Goal: Task Accomplishment & Management: Manage account settings

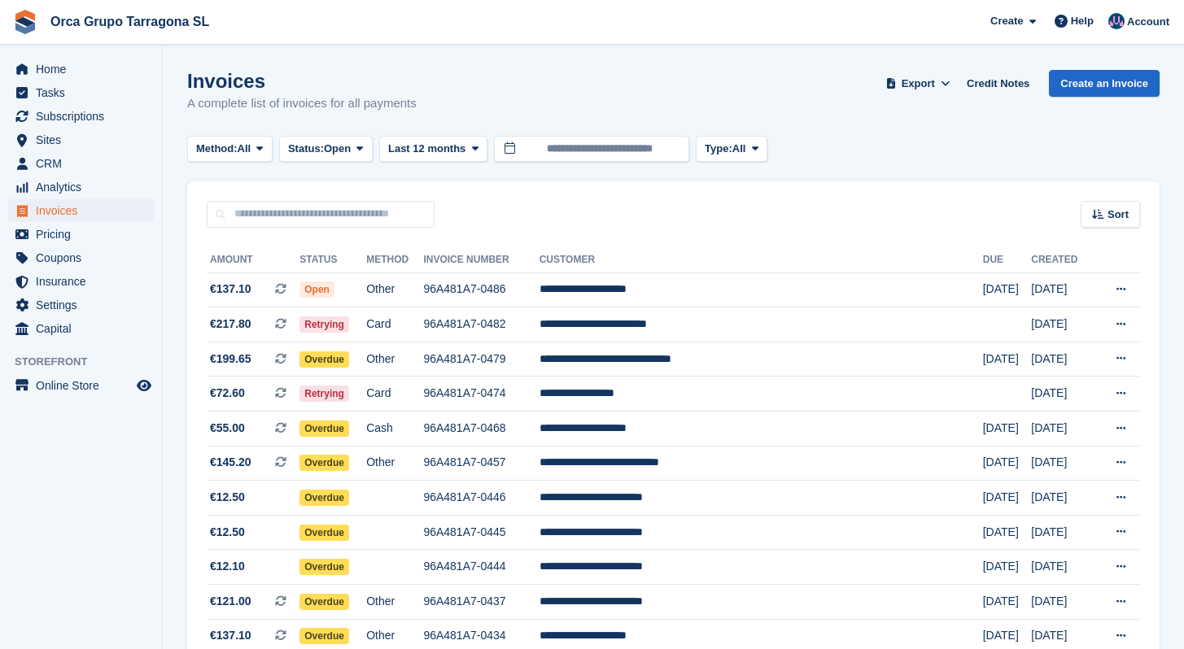
scroll to position [130, 0]
click at [901, 80] on span "Export" at bounding box center [917, 84] width 33 height 16
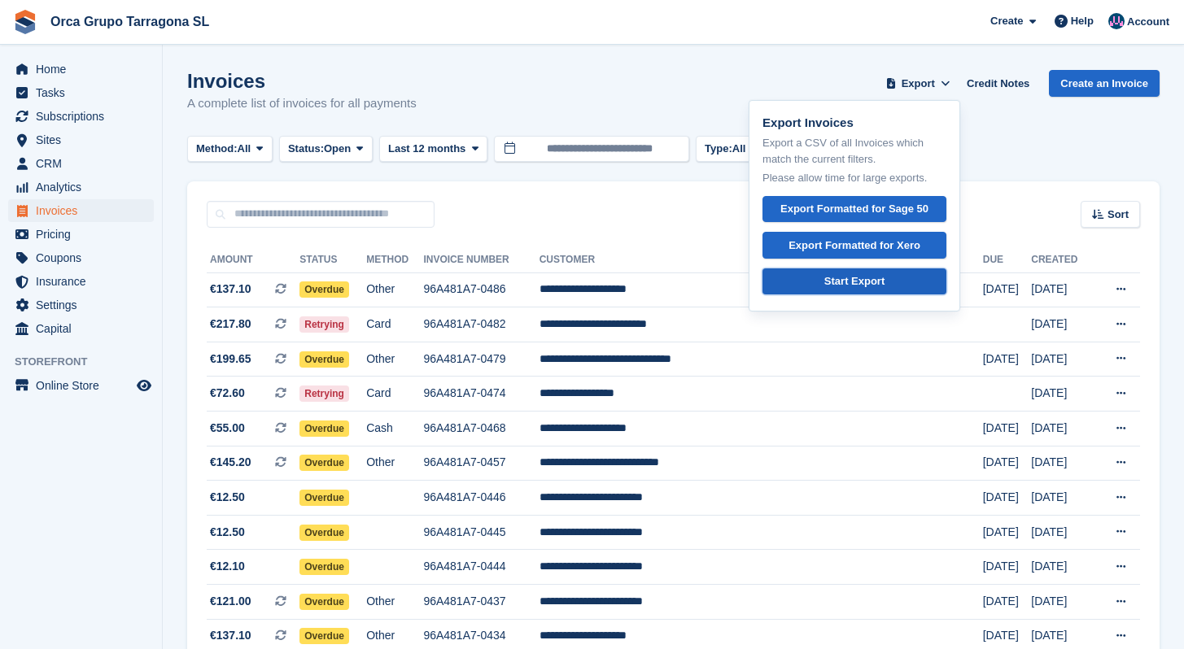
click at [834, 277] on div "Start Export" at bounding box center [854, 281] width 60 height 16
click at [285, 216] on input "text" at bounding box center [321, 214] width 228 height 27
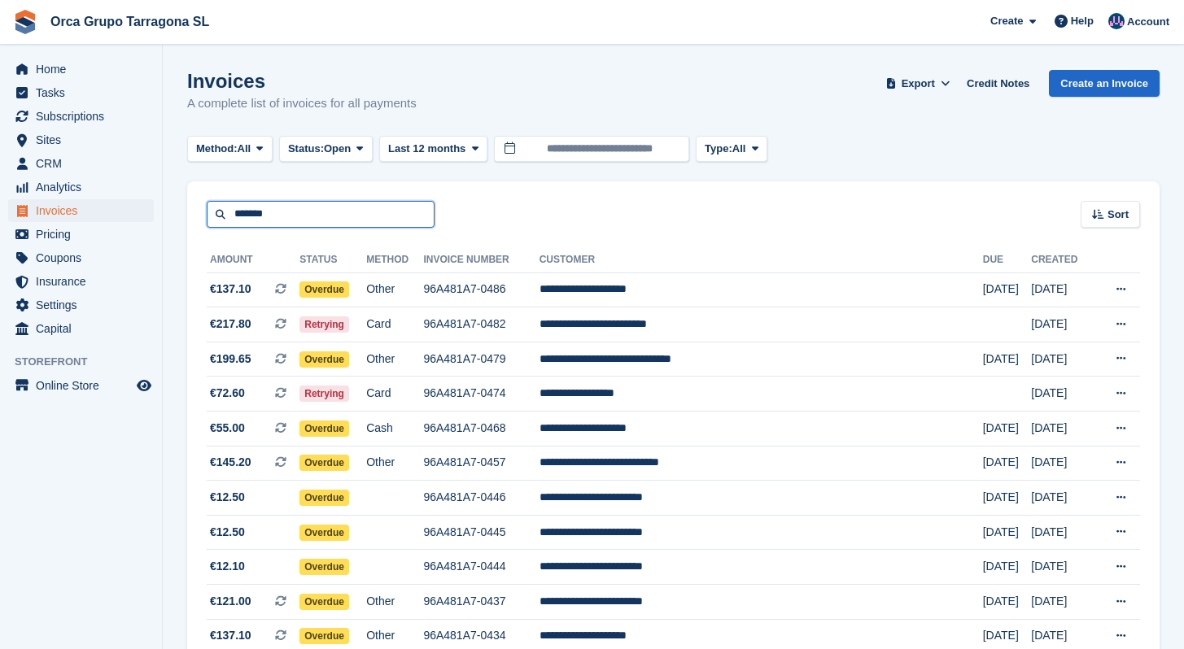
type input "*******"
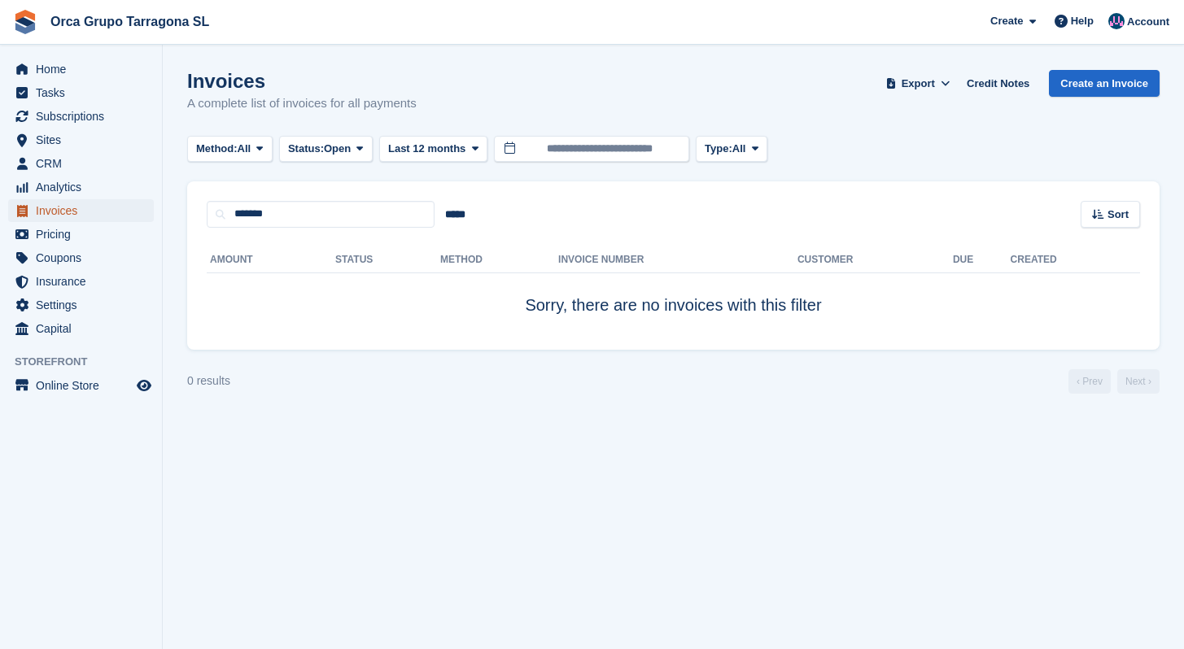
click at [47, 203] on span "Invoices" at bounding box center [85, 210] width 98 height 23
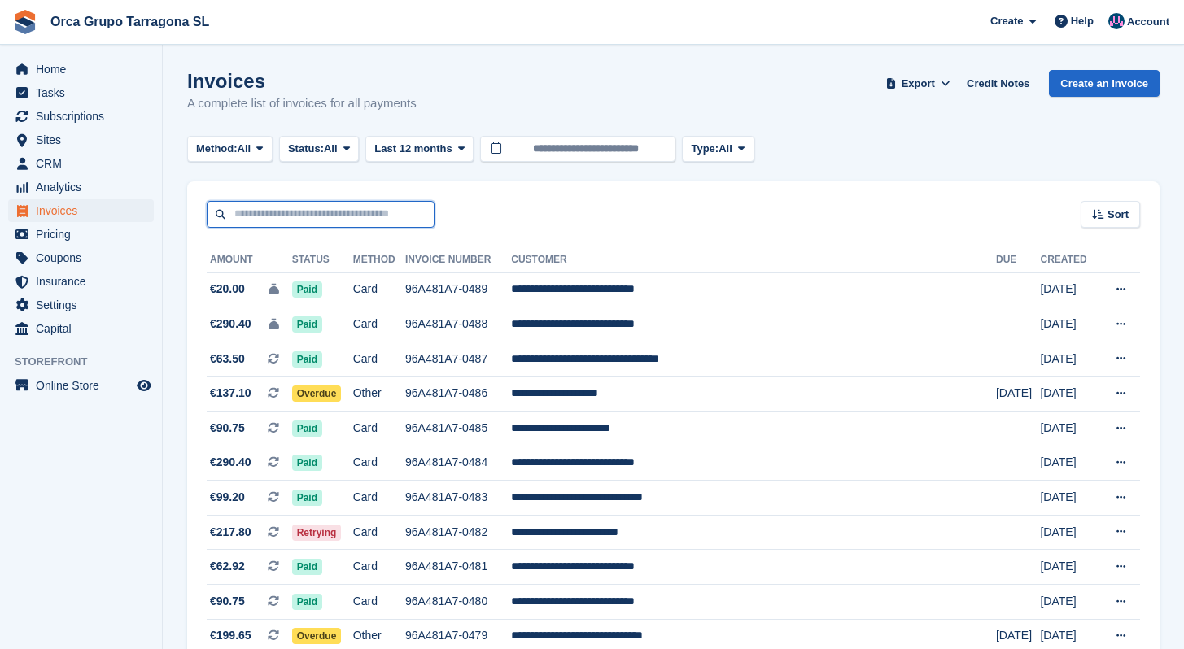
click at [321, 213] on input "text" at bounding box center [321, 214] width 228 height 27
type input "********"
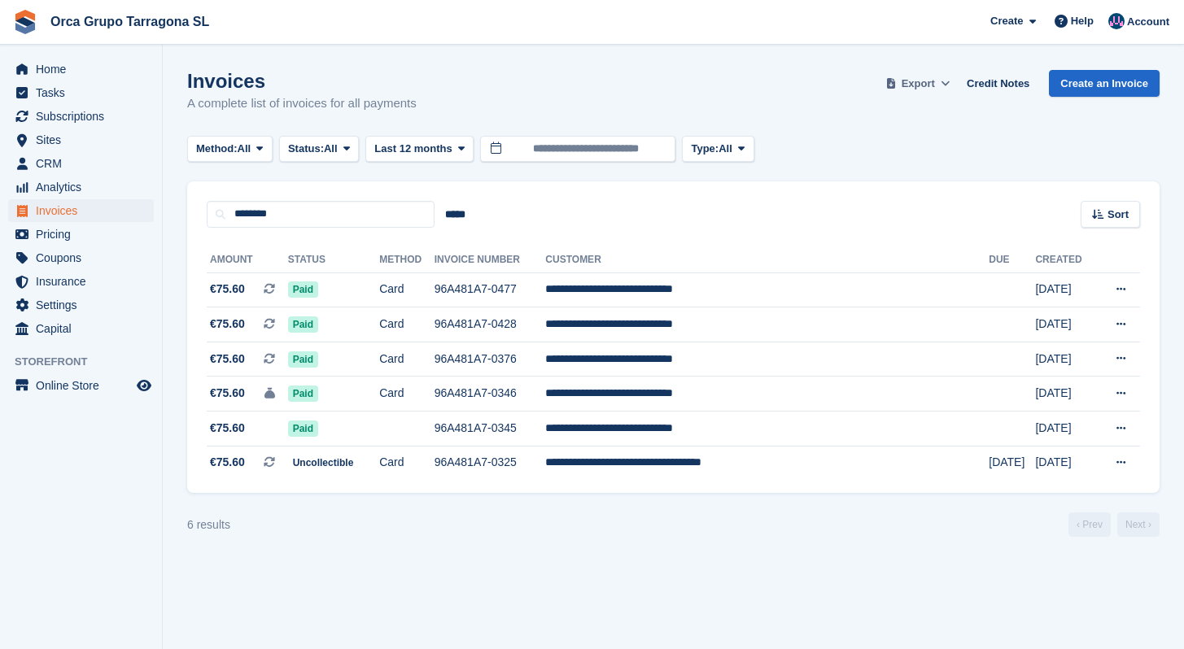
click at [925, 83] on span "Export" at bounding box center [917, 84] width 33 height 16
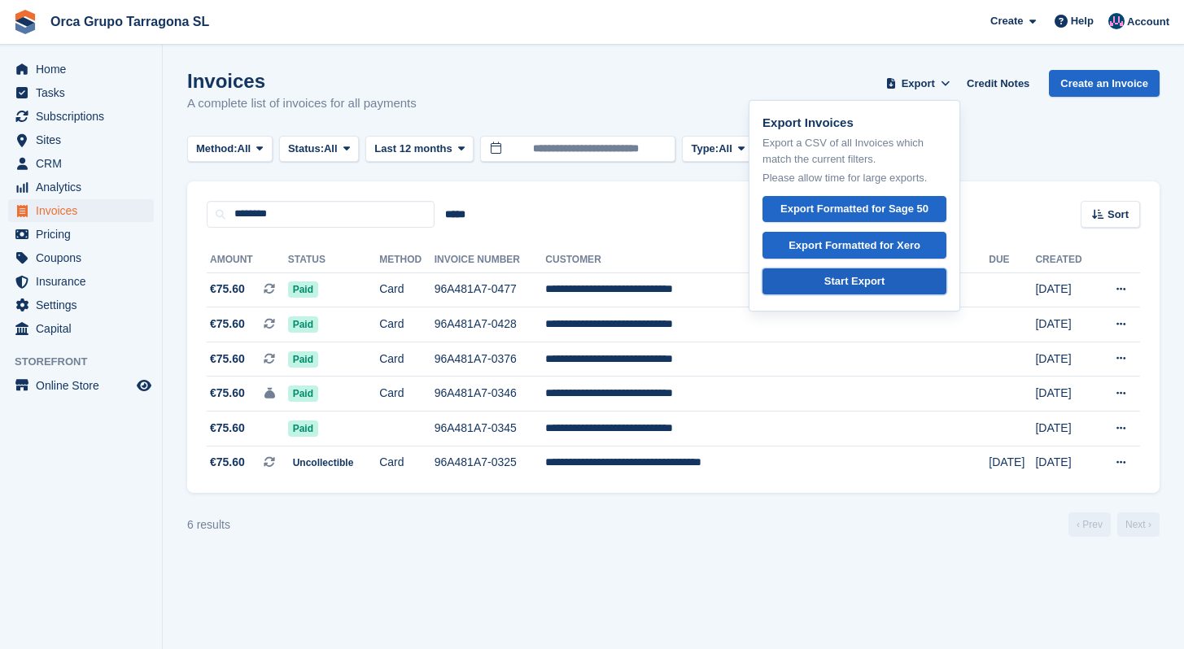
click at [839, 292] on link "Start Export" at bounding box center [854, 281] width 184 height 27
click at [546, 296] on td "96A481A7-0477" at bounding box center [489, 290] width 111 height 35
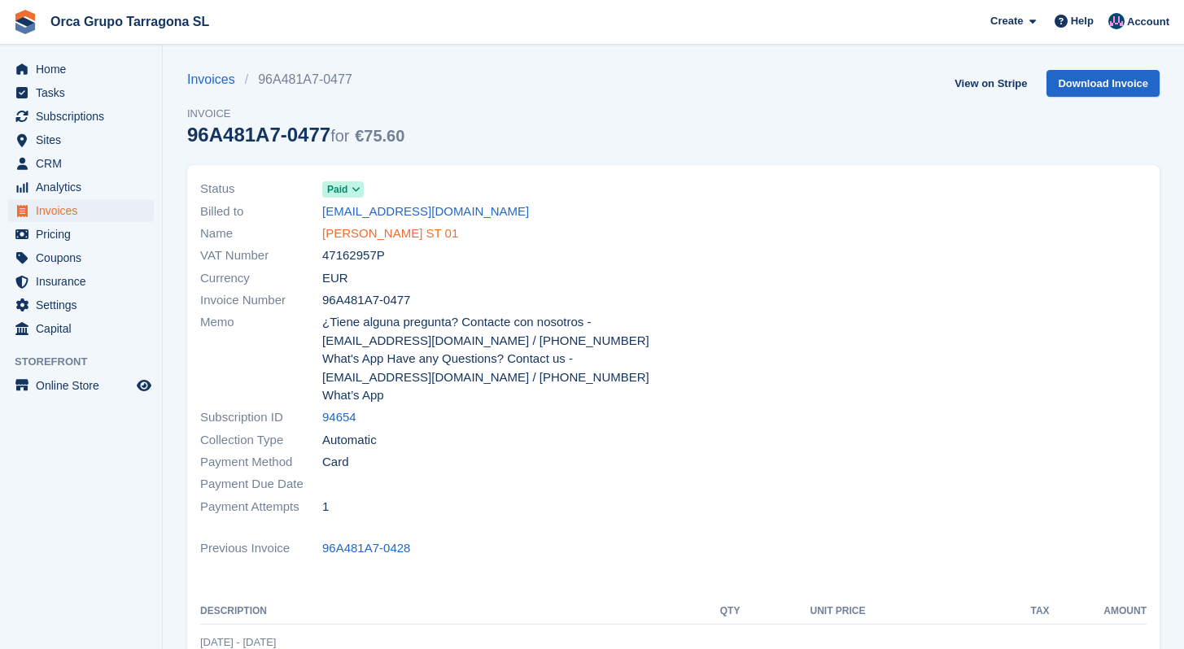
click at [394, 230] on link "PATRICIA GONZALEZ ANDRADE ST 01" at bounding box center [390, 234] width 136 height 19
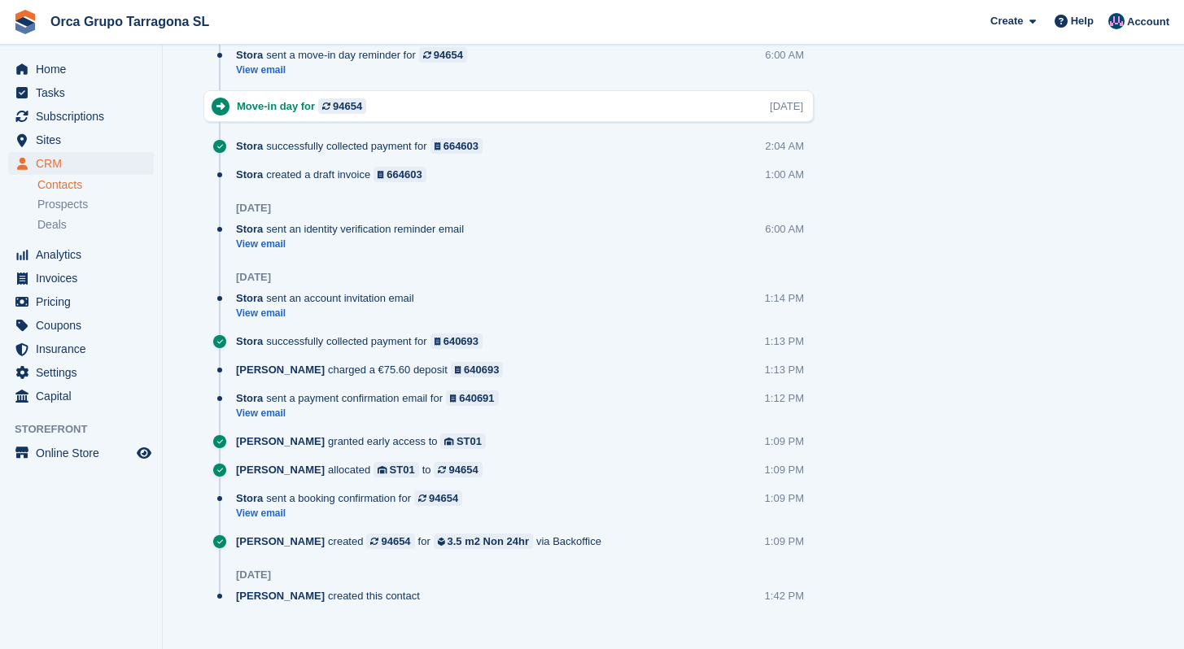
scroll to position [1536, 0]
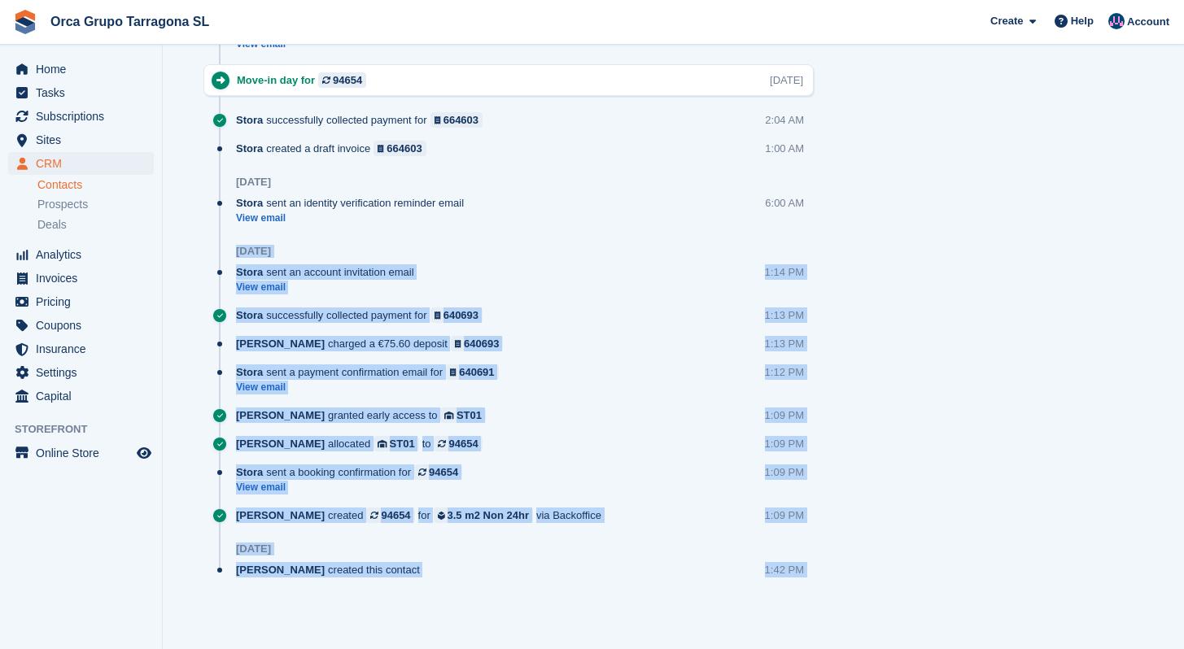
drag, startPoint x: 231, startPoint y: 249, endPoint x: 850, endPoint y: 547, distance: 687.0
copy div "9 Jul Stora sent an account invitation email View email 1:14 PM Stora successfu…"
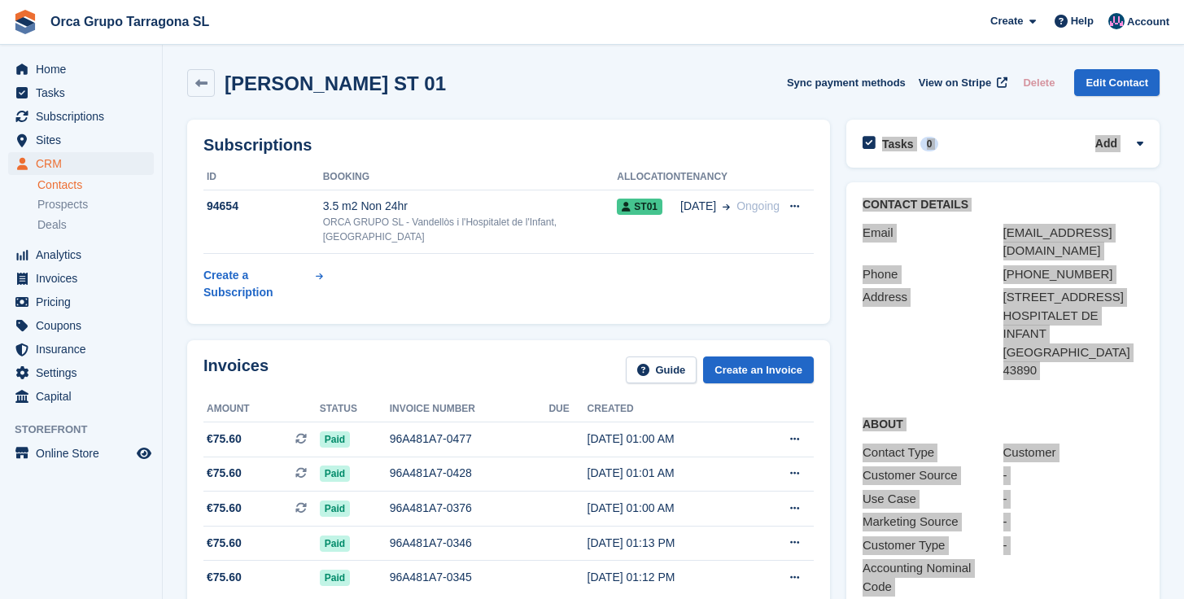
scroll to position [0, 0]
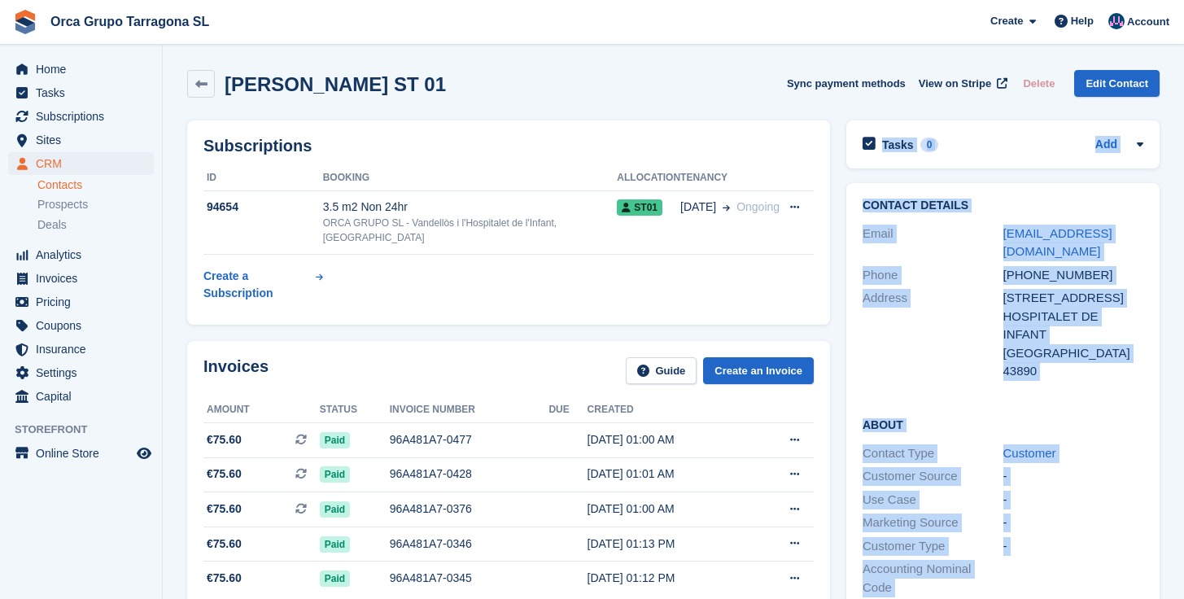
drag, startPoint x: 257, startPoint y: 82, endPoint x: 565, endPoint y: 85, distance: 307.5
click at [446, 85] on h2 "[PERSON_NAME] ST 01" at bounding box center [335, 84] width 221 height 22
copy h2 "[PERSON_NAME] ST 01"
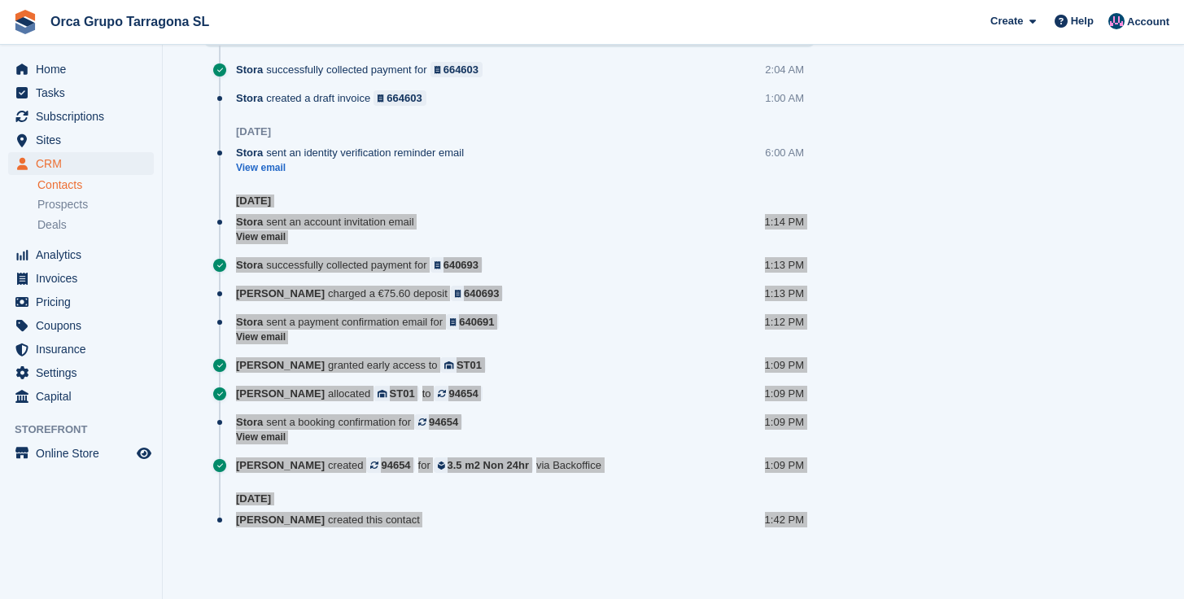
scroll to position [1591, 0]
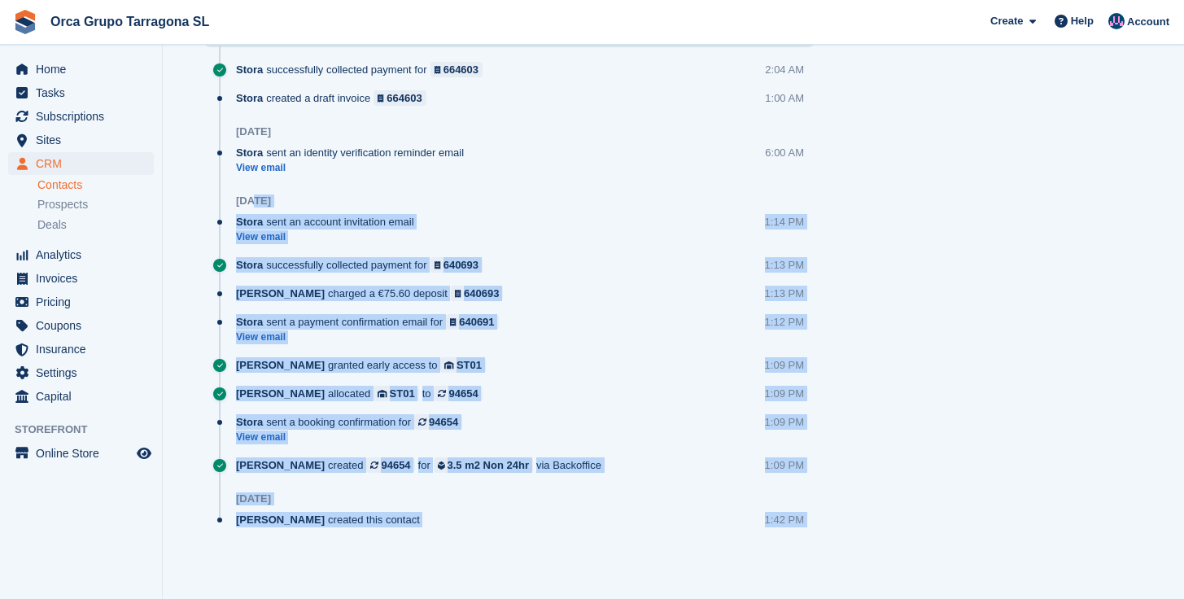
drag, startPoint x: 237, startPoint y: 199, endPoint x: 919, endPoint y: 300, distance: 690.0
copy div "9 Jul Stora sent an account invitation email View email 1:14 PM Stora successfu…"
click at [601, 358] on div "Tania granted early access to ST01 1:09 PM" at bounding box center [525, 371] width 578 height 28
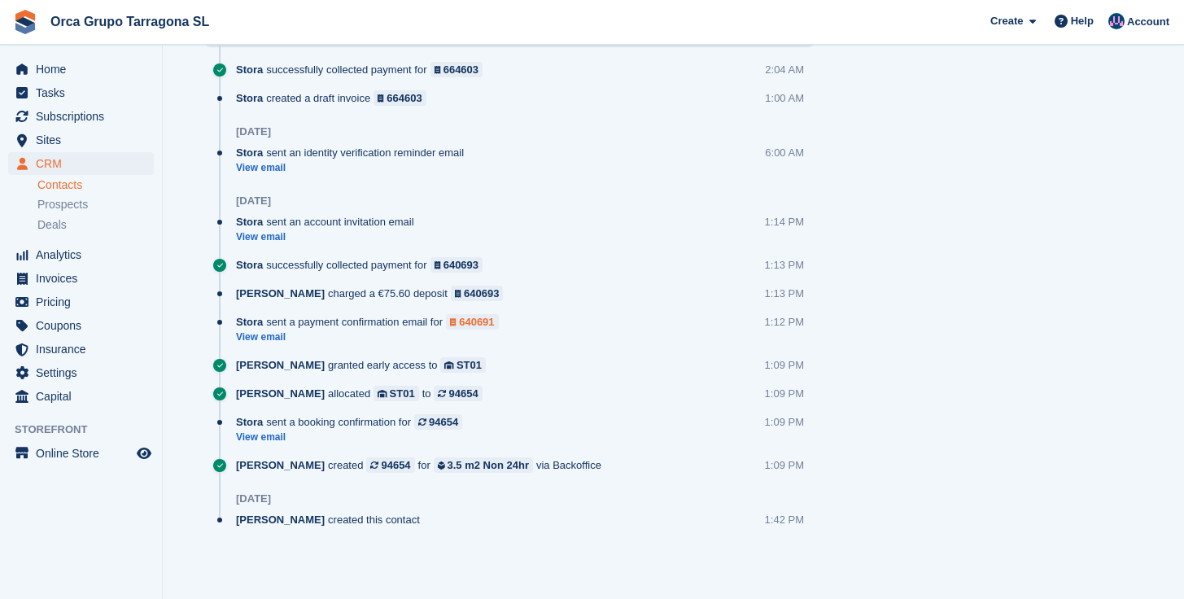
click at [480, 321] on div "640691" at bounding box center [476, 321] width 35 height 15
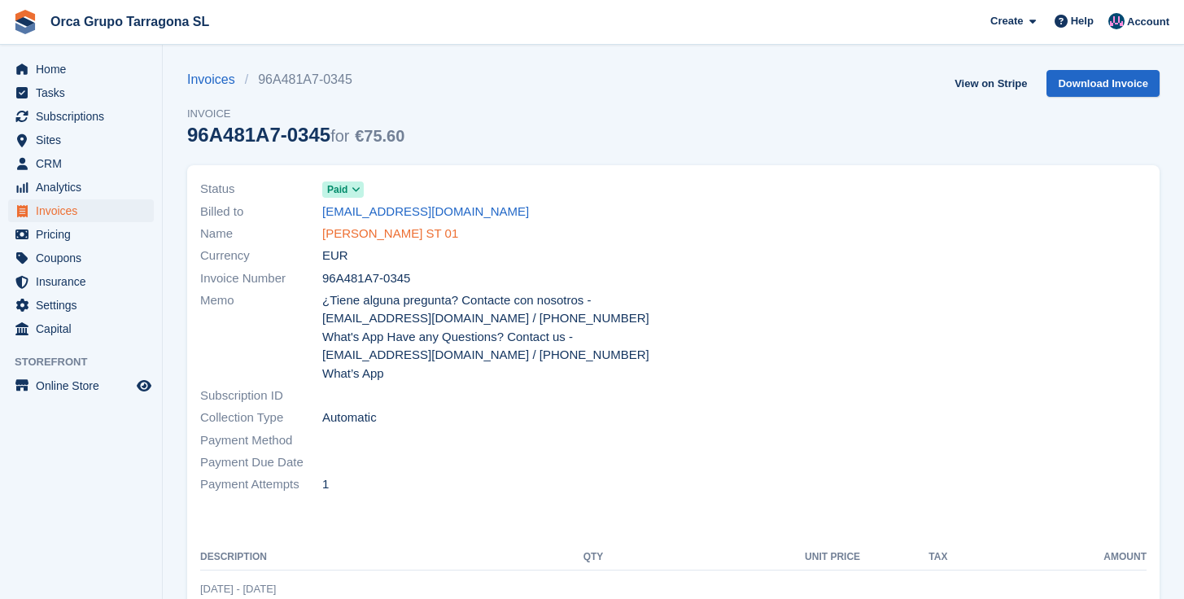
click at [410, 238] on link "[PERSON_NAME] ST 01" at bounding box center [390, 234] width 136 height 19
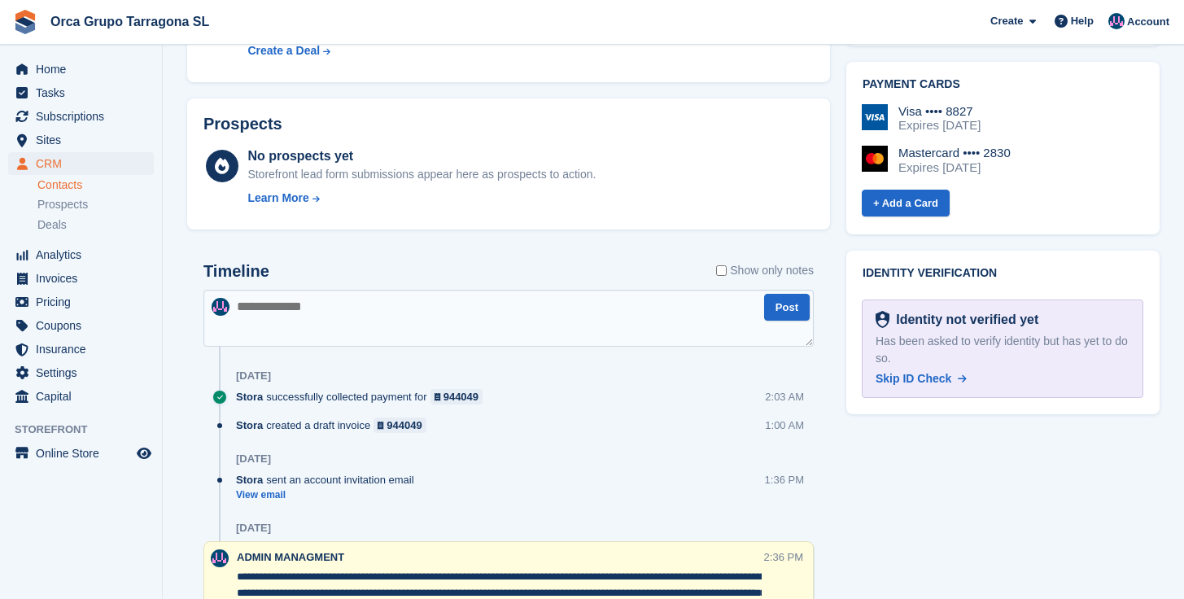
scroll to position [487, 0]
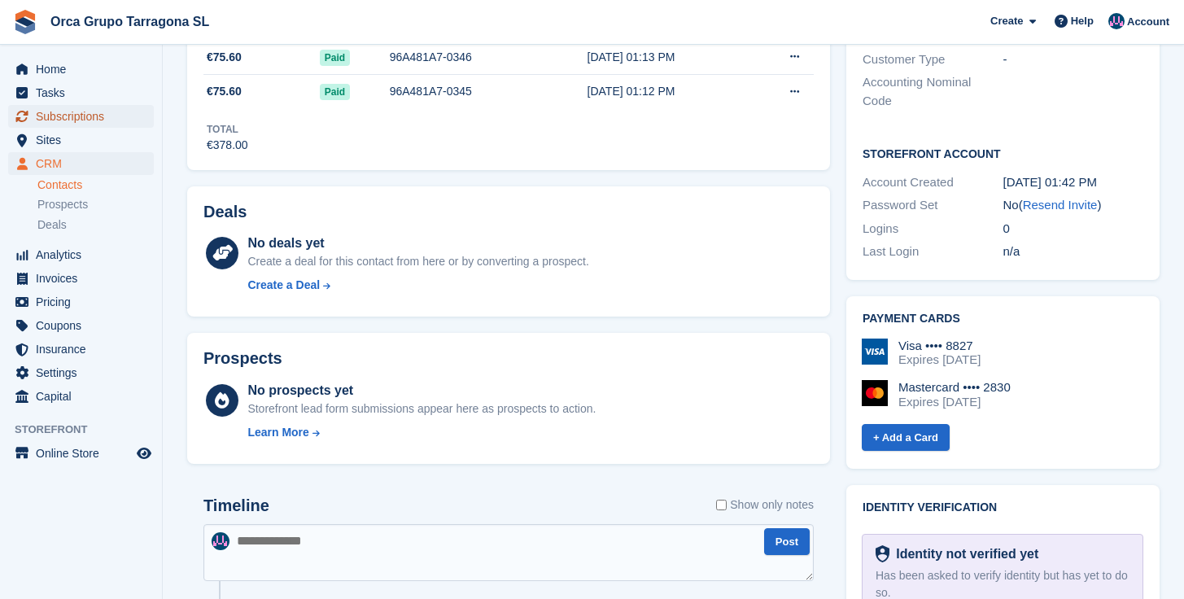
click at [71, 116] on span "Subscriptions" at bounding box center [85, 116] width 98 height 23
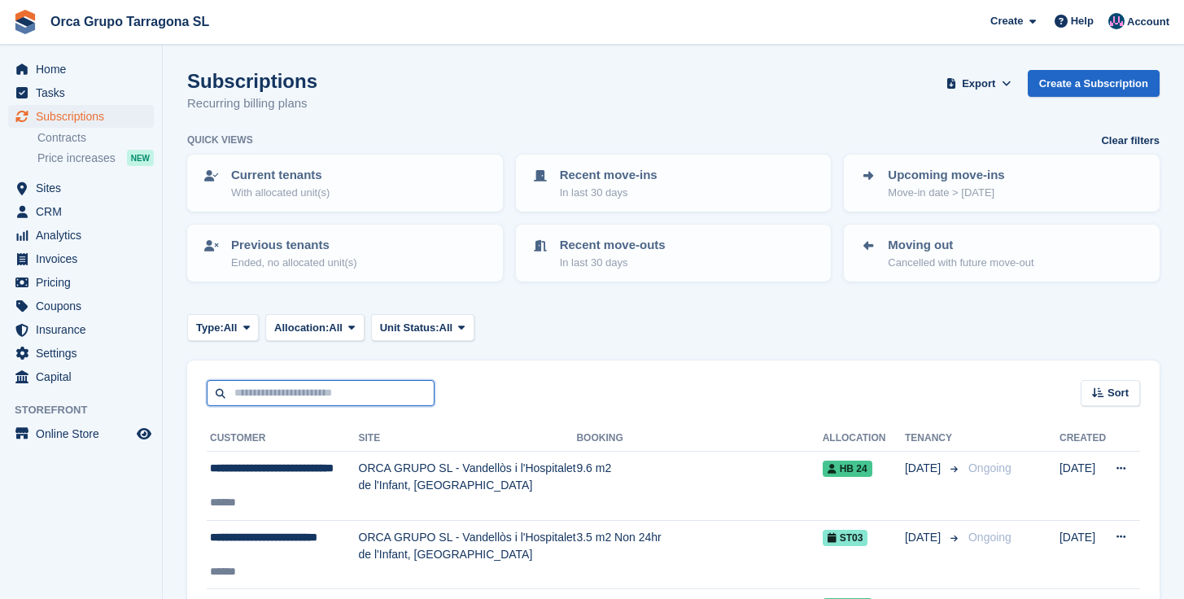
click at [321, 394] on input "text" at bounding box center [321, 393] width 228 height 27
type input "*****"
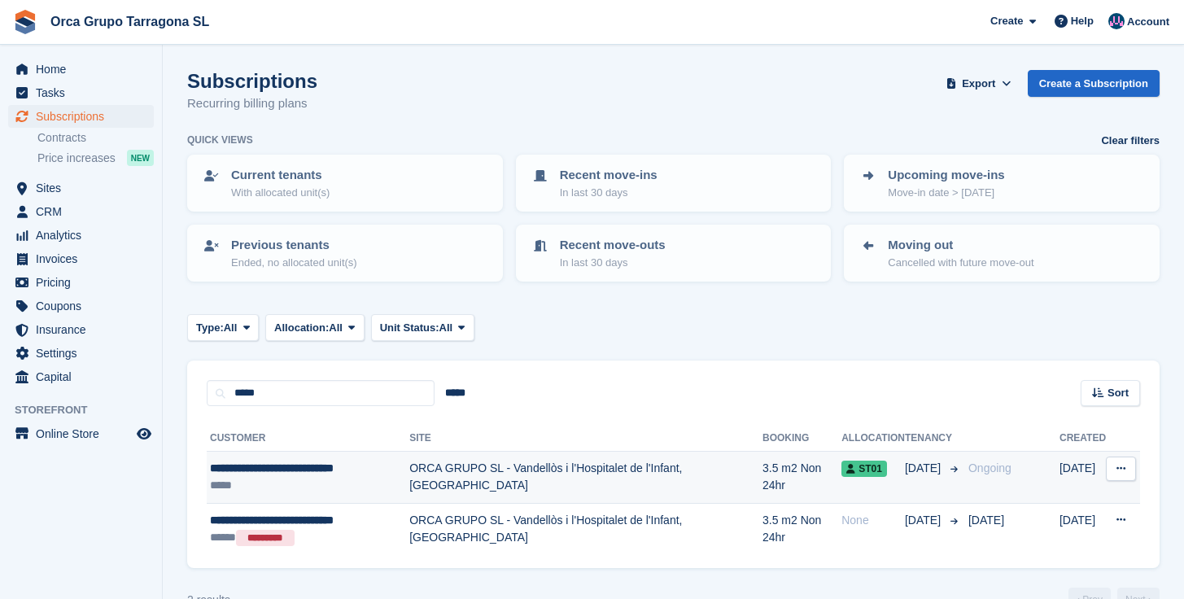
click at [503, 471] on td "ORCA GRUPO SL - Vandellòs i l'Hospitalet de l'Infant, [GEOGRAPHIC_DATA]" at bounding box center [585, 478] width 353 height 52
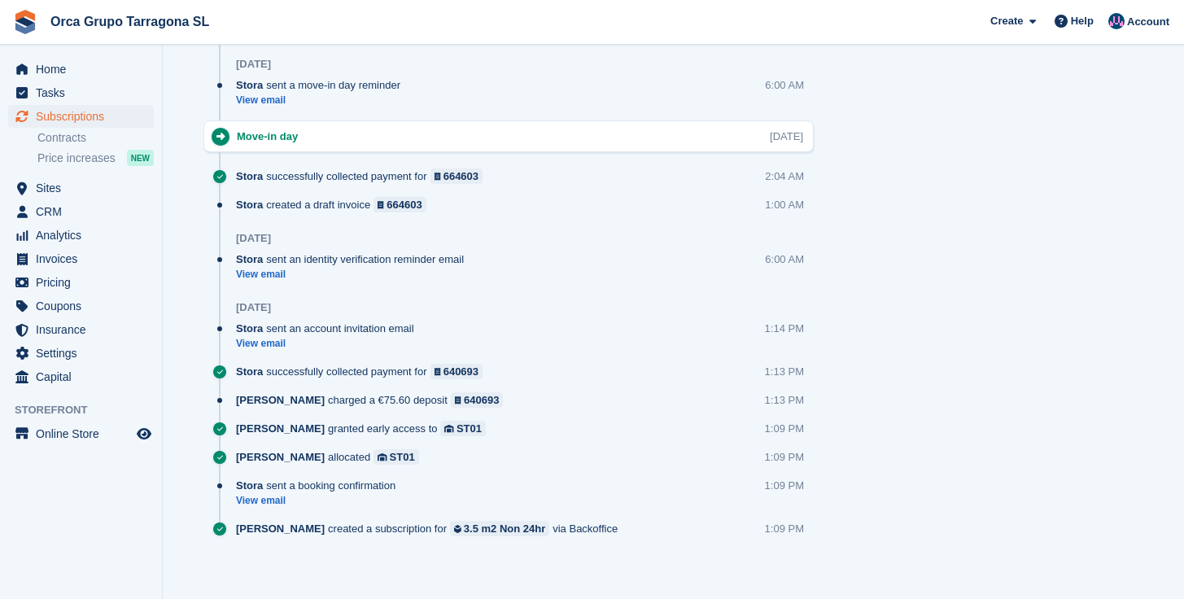
scroll to position [1593, 0]
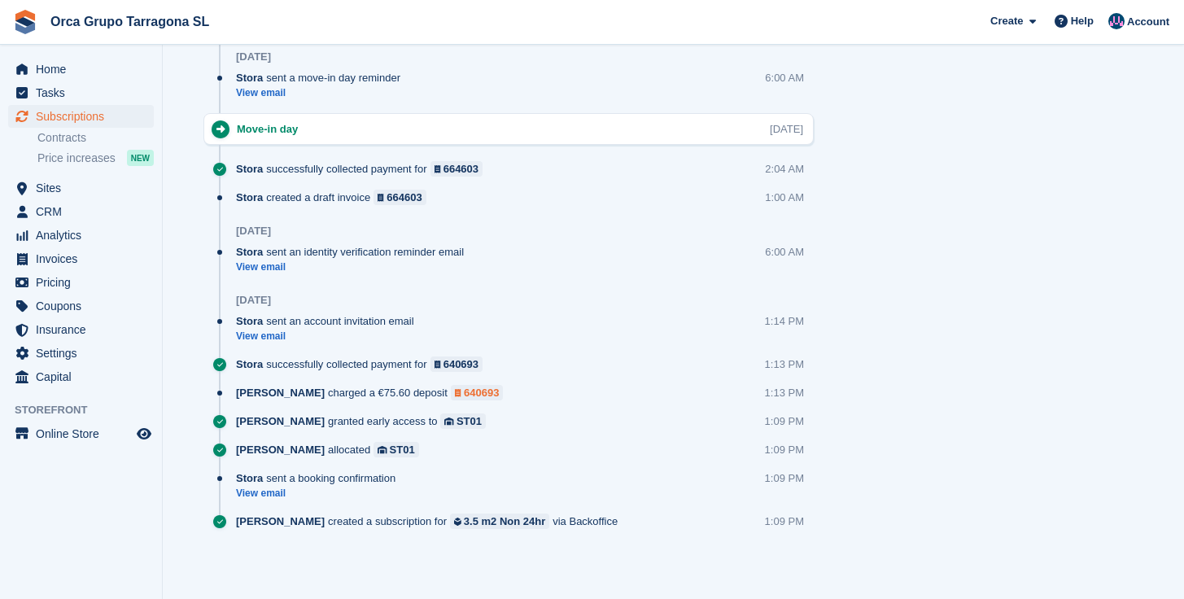
click at [464, 393] on div "640693" at bounding box center [481, 392] width 35 height 15
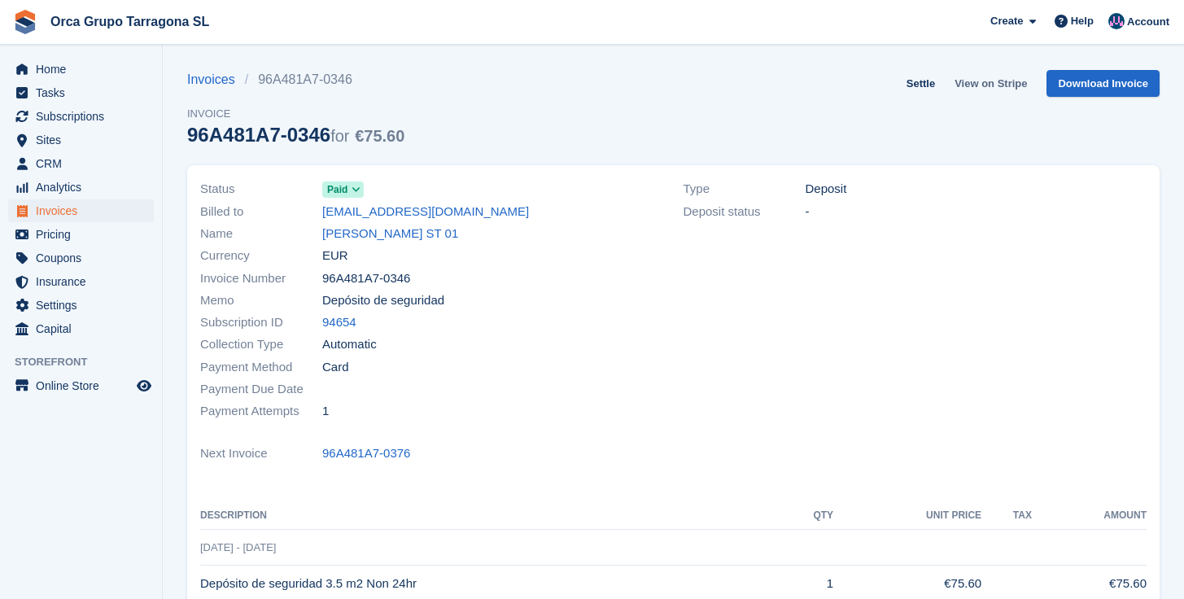
click at [980, 85] on link "View on Stripe" at bounding box center [990, 83] width 85 height 27
click at [58, 110] on span "Subscriptions" at bounding box center [85, 116] width 98 height 23
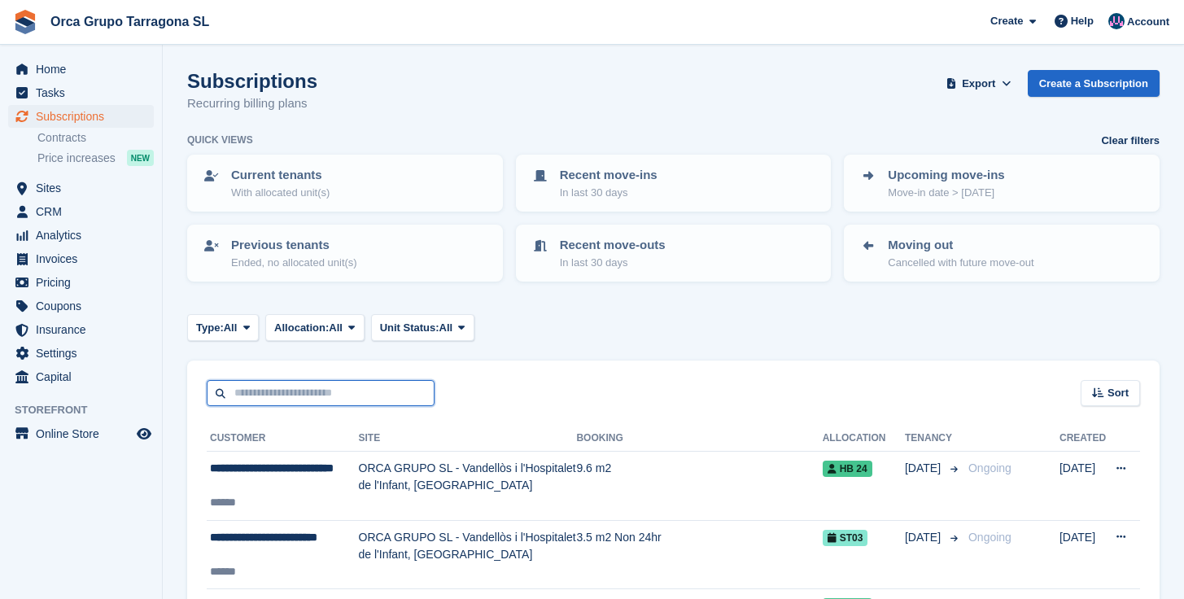
click at [268, 393] on input "text" at bounding box center [321, 393] width 228 height 27
type input "*****"
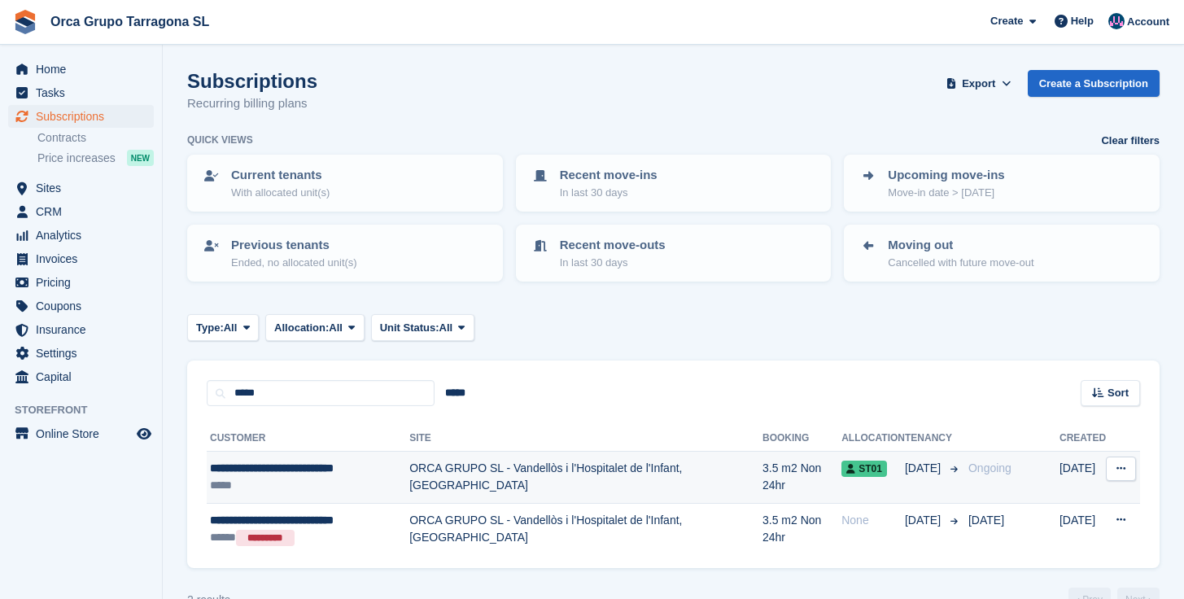
click at [552, 464] on td "ORCA GRUPO SL - Vandellòs i l'Hospitalet de l'Infant, [GEOGRAPHIC_DATA]" at bounding box center [585, 478] width 353 height 52
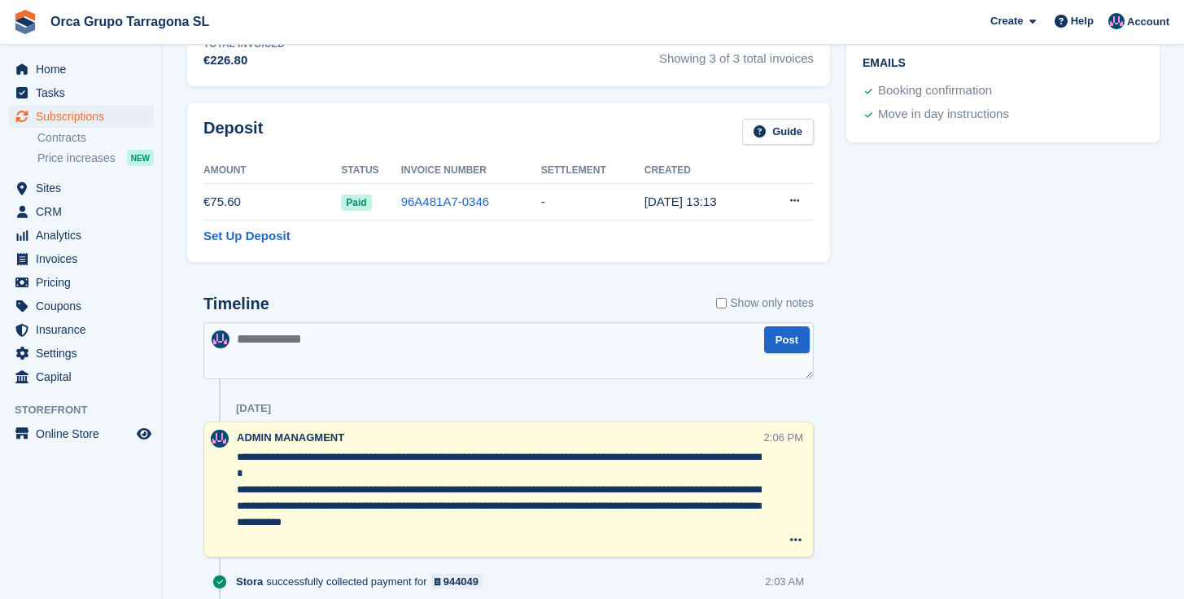
scroll to position [756, 0]
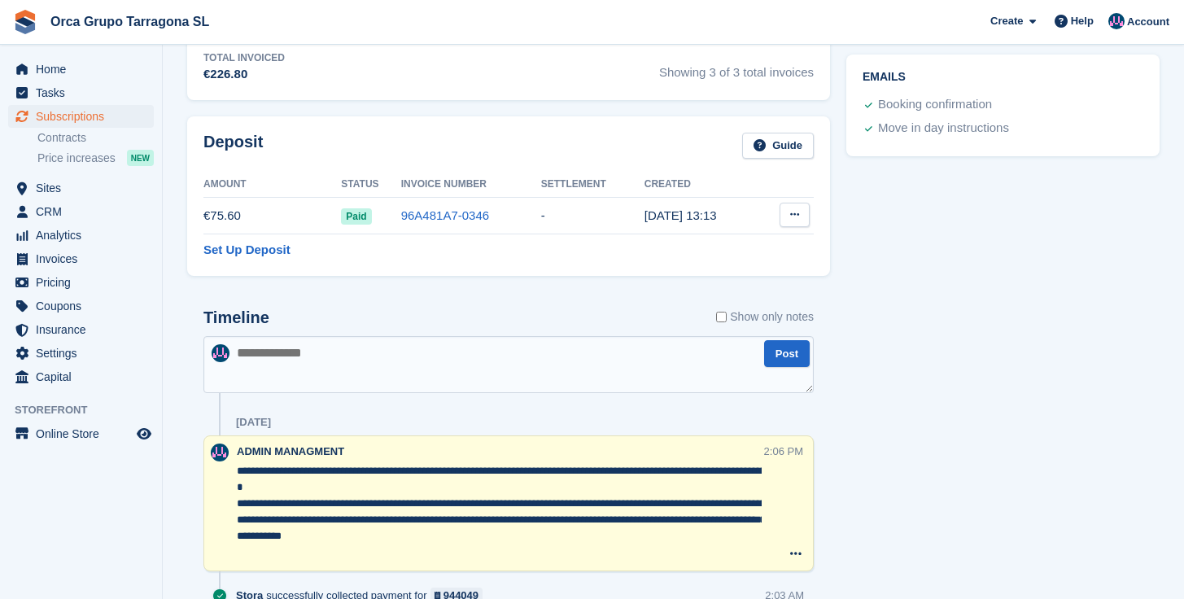
click at [797, 217] on icon at bounding box center [794, 214] width 9 height 11
click at [459, 212] on link "96A481A7-0346" at bounding box center [445, 215] width 88 height 14
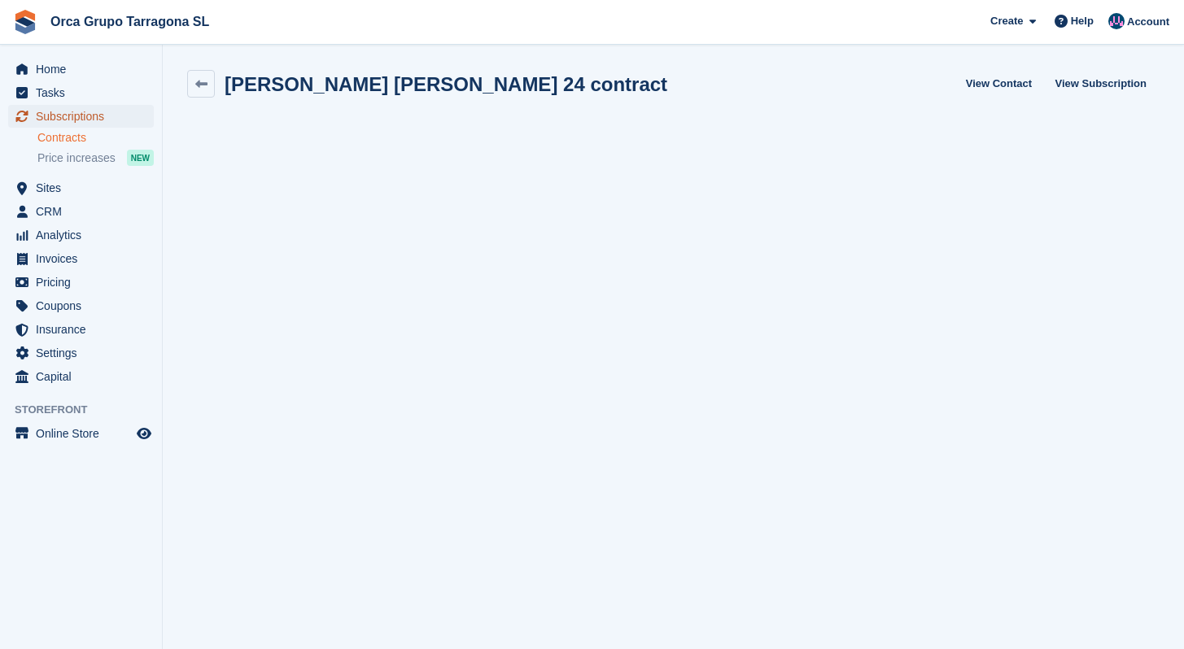
click at [75, 109] on span "Subscriptions" at bounding box center [85, 116] width 98 height 23
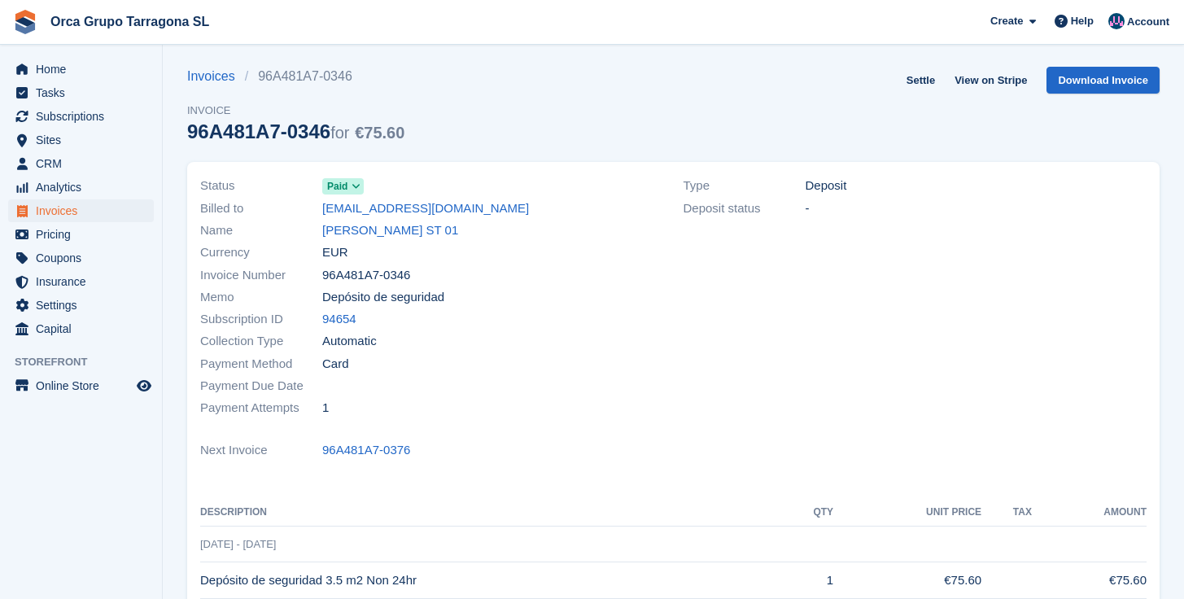
scroll to position [7, 0]
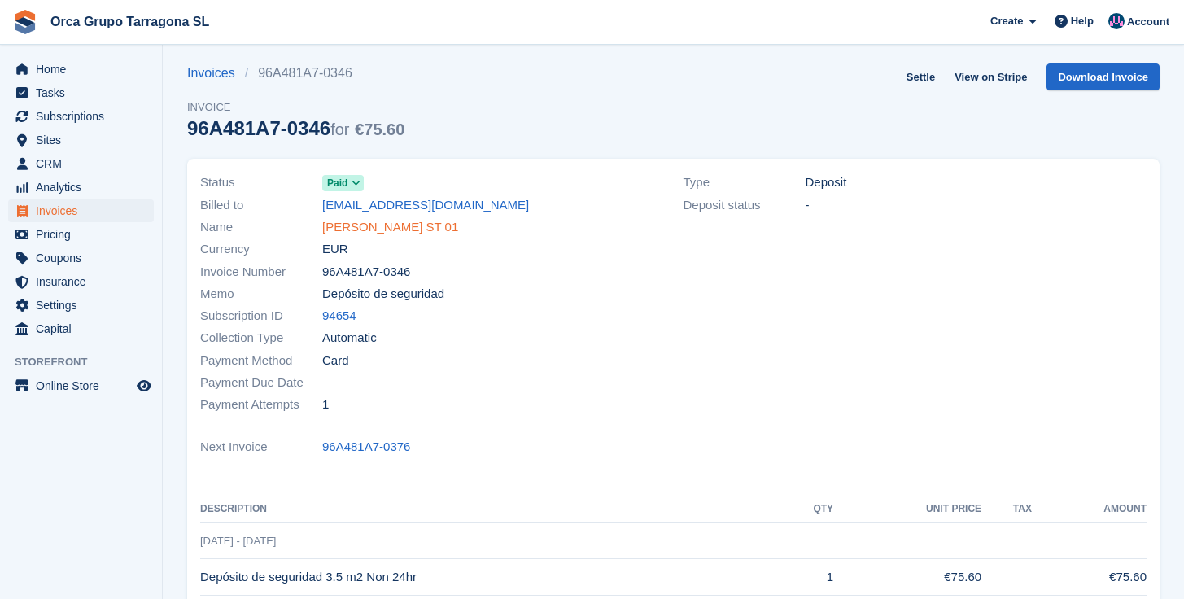
click at [445, 234] on link "[PERSON_NAME] ST 01" at bounding box center [390, 227] width 136 height 19
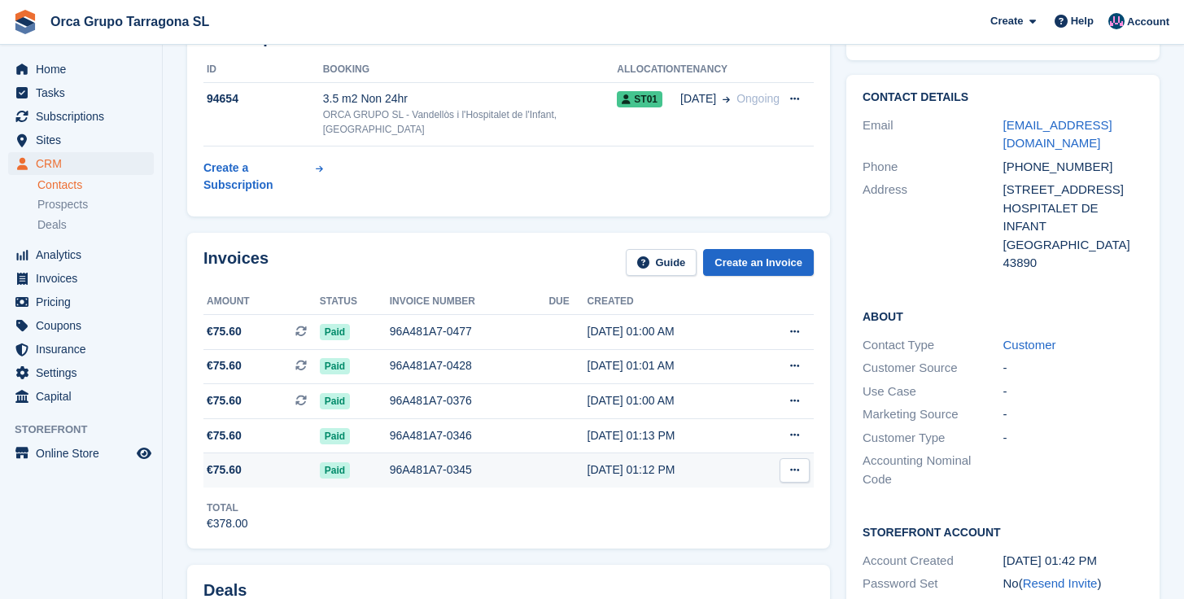
scroll to position [120, 0]
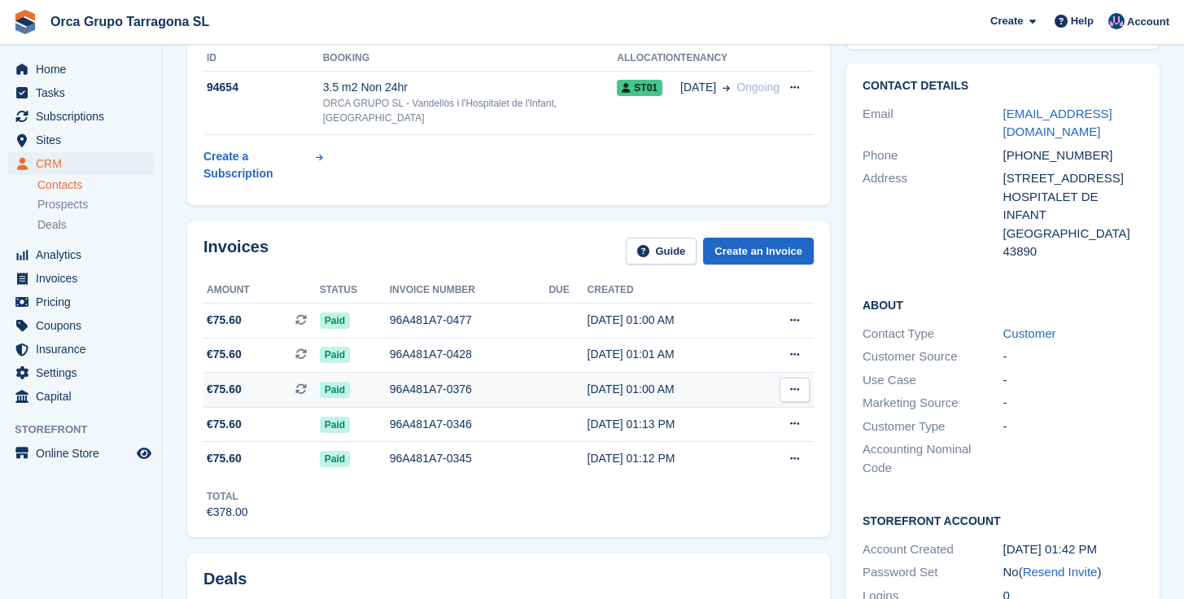
click at [612, 391] on div "[DATE] 01:00 AM" at bounding box center [669, 389] width 164 height 17
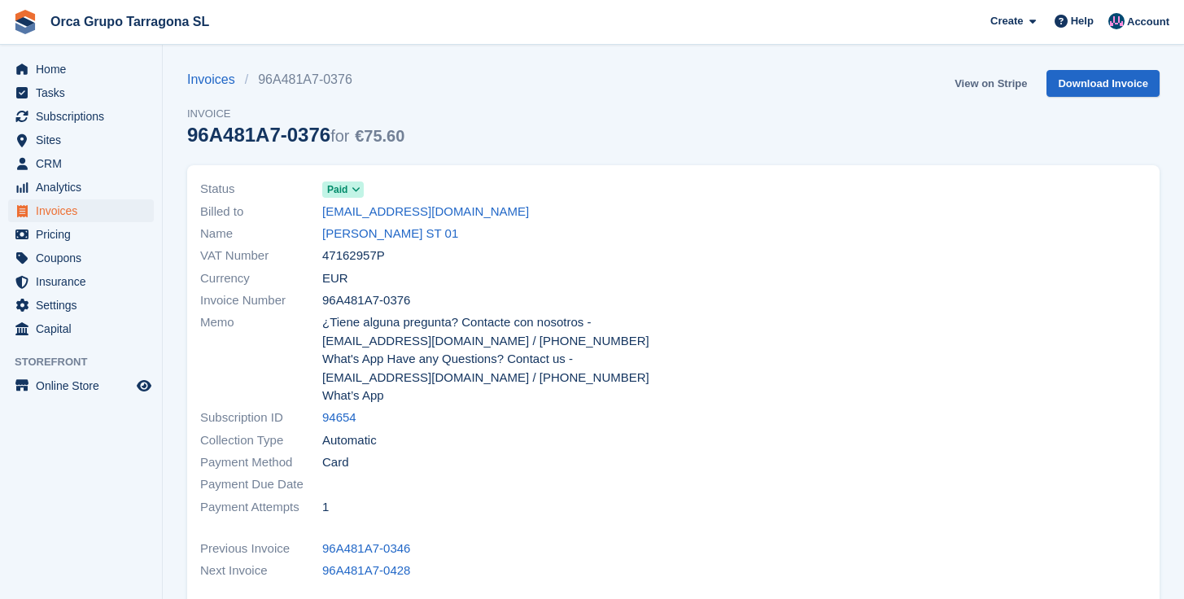
click at [967, 81] on link "View on Stripe" at bounding box center [990, 83] width 85 height 27
click at [971, 82] on link "View on Stripe" at bounding box center [990, 83] width 85 height 27
click at [399, 561] on link "96A481A7-0428" at bounding box center [366, 570] width 88 height 19
click at [968, 81] on link "View on Stripe" at bounding box center [990, 83] width 85 height 27
